Goal: Task Accomplishment & Management: Manage account settings

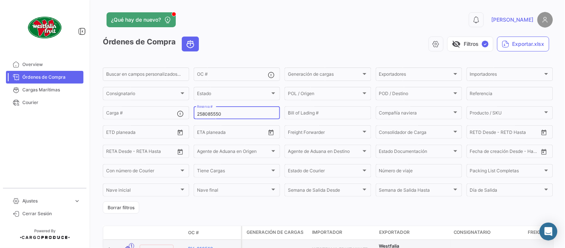
type input "258085550"
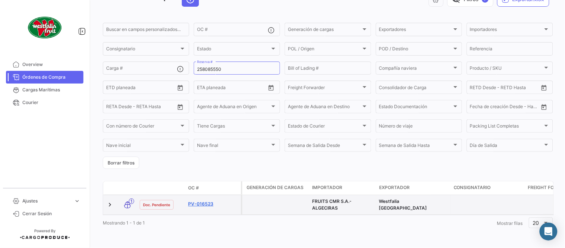
scroll to position [51, 0]
click at [206, 200] on link "PV-016523" at bounding box center [213, 203] width 50 height 7
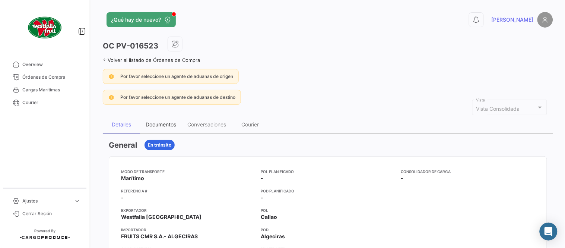
click at [173, 118] on div "Documentos" at bounding box center [161, 125] width 42 height 18
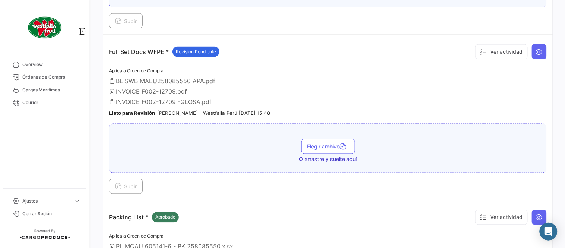
scroll to position [248, 0]
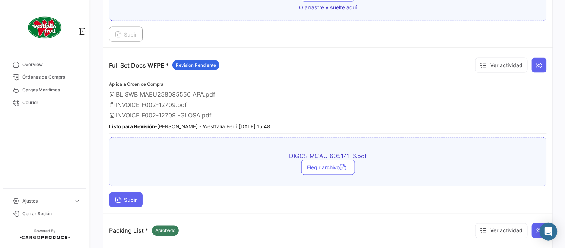
click at [132, 200] on span "Subir" at bounding box center [126, 200] width 22 height 6
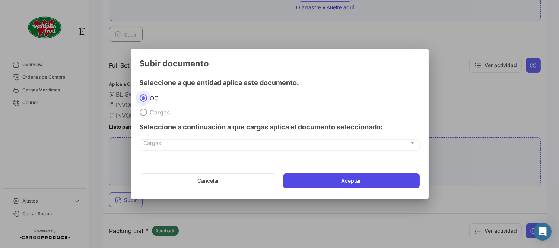
click at [363, 183] on button "Aceptar" at bounding box center [351, 180] width 137 height 15
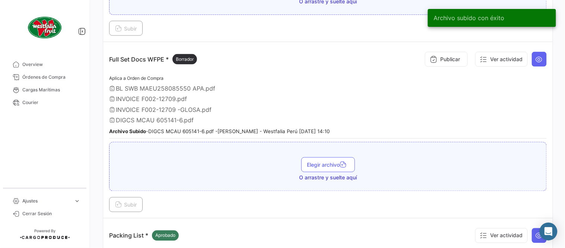
click at [263, 85] on div "BL SWB MAEU258085550 APA.pdf" at bounding box center [328, 88] width 438 height 7
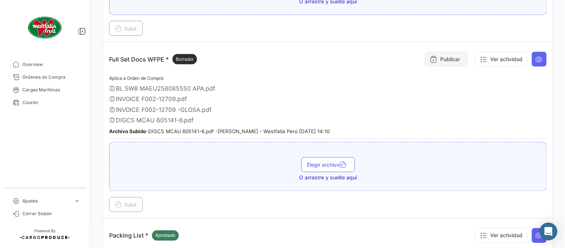
click at [464, 52] on div "Publicar Ver actividad" at bounding box center [484, 59] width 125 height 22
click at [455, 56] on button "Publicar" at bounding box center [446, 59] width 43 height 15
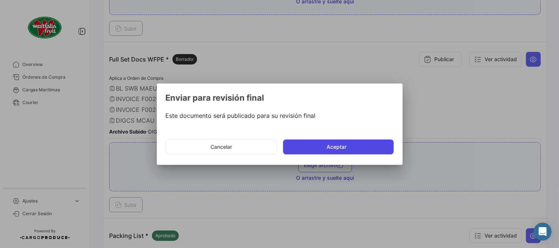
click at [312, 139] on button "Aceptar" at bounding box center [338, 146] width 111 height 15
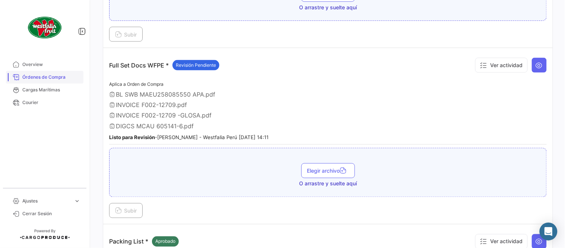
click at [67, 81] on link "Órdenes de Compra" at bounding box center [45, 77] width 78 height 13
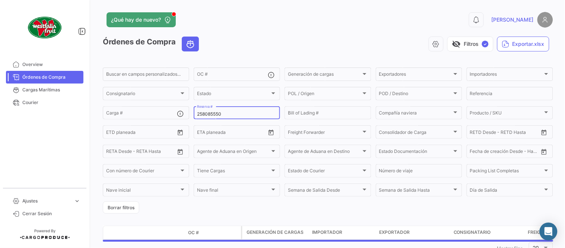
click at [205, 112] on input "258085550" at bounding box center [237, 113] width 80 height 5
paste input "MBM230051425"
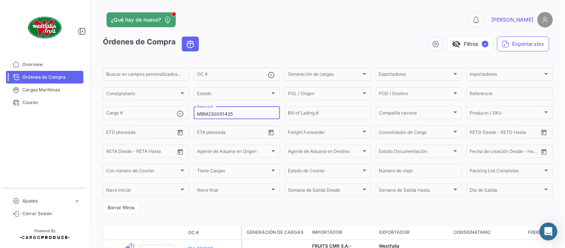
scroll to position [51, 0]
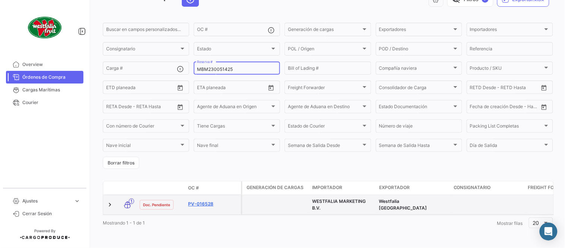
type input "MBM230051425"
click at [203, 200] on link "PV-016528" at bounding box center [213, 203] width 50 height 7
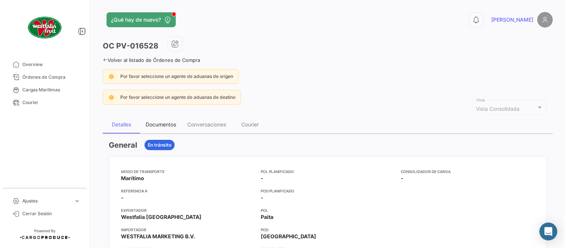
click at [173, 120] on div "Documentos" at bounding box center [161, 125] width 42 height 18
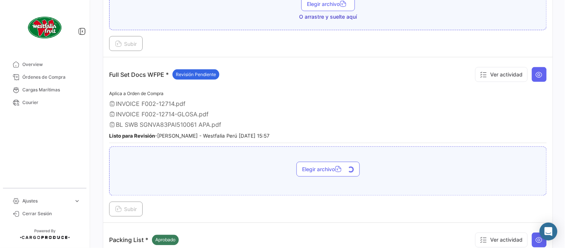
scroll to position [290, 0]
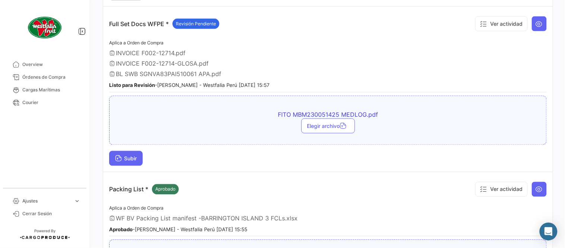
click at [135, 153] on button "Subir" at bounding box center [126, 158] width 34 height 15
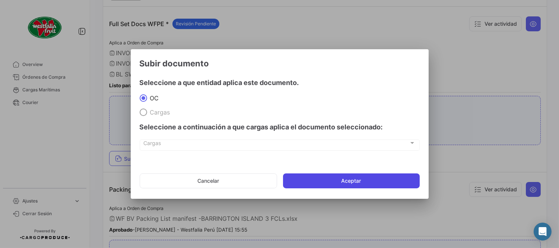
click at [328, 182] on button "Aceptar" at bounding box center [351, 180] width 137 height 15
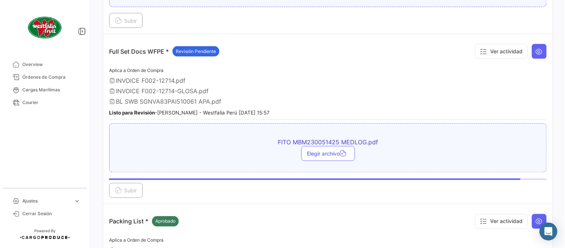
scroll to position [248, 0]
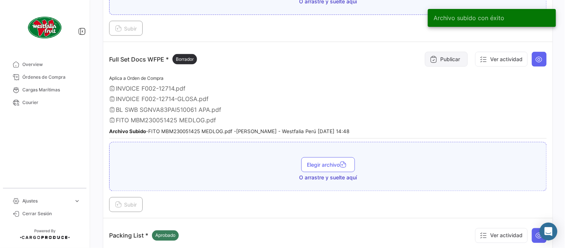
click at [442, 57] on button "Publicar" at bounding box center [446, 59] width 43 height 15
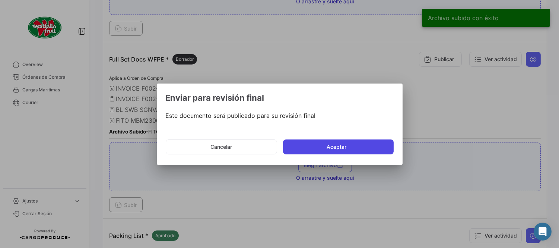
click at [378, 139] on button "Aceptar" at bounding box center [338, 146] width 111 height 15
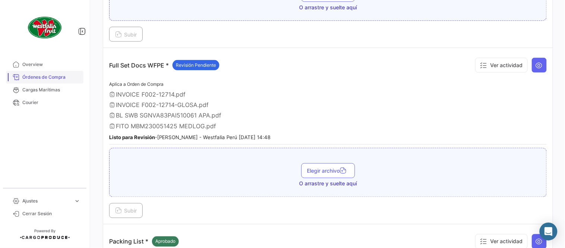
click at [70, 80] on span "Órdenes de Compra" at bounding box center [51, 77] width 58 height 7
